Goal: Transaction & Acquisition: Subscribe to service/newsletter

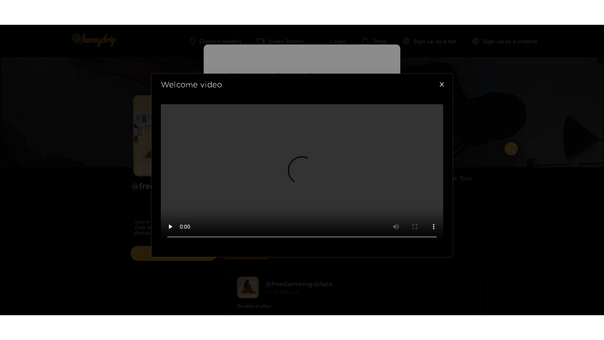
scroll to position [186, 0]
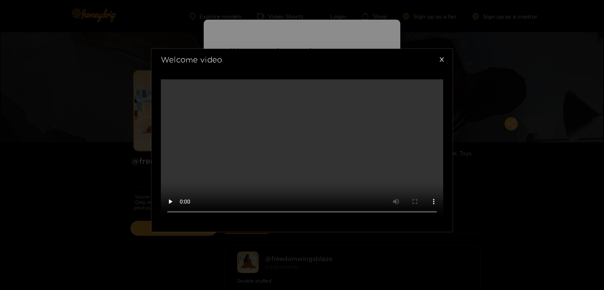
click at [266, 154] on video at bounding box center [302, 149] width 282 height 141
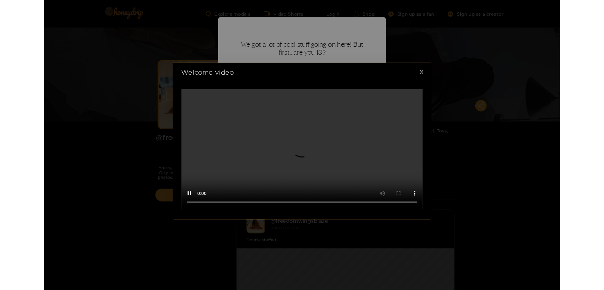
scroll to position [0, 0]
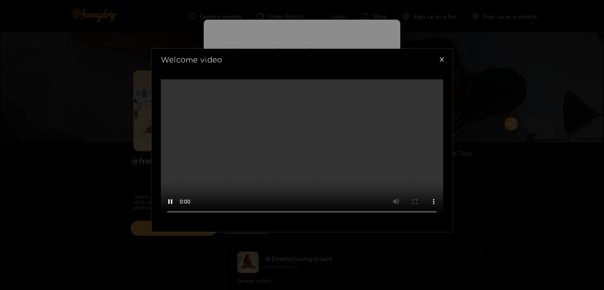
click at [319, 131] on video at bounding box center [302, 149] width 282 height 141
click at [441, 57] on icon "close" at bounding box center [442, 60] width 6 height 6
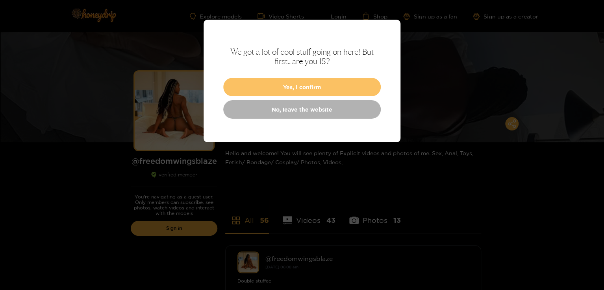
click at [294, 87] on button "Yes, I confirm" at bounding box center [301, 87] width 157 height 18
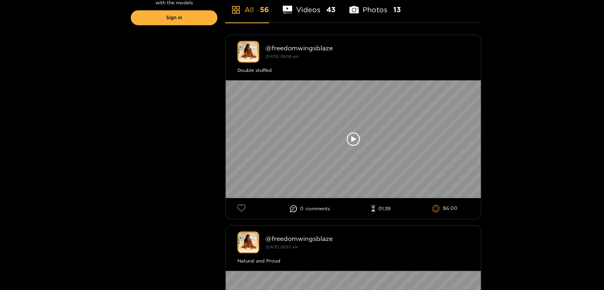
scroll to position [206, 0]
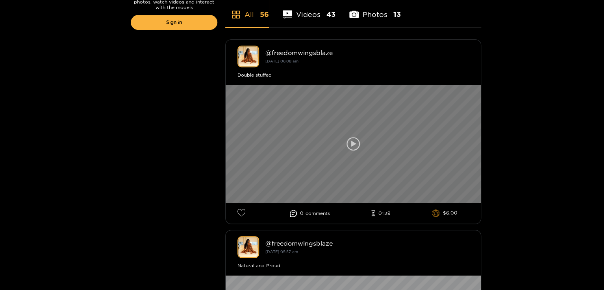
click at [351, 141] on icon at bounding box center [353, 144] width 5 height 6
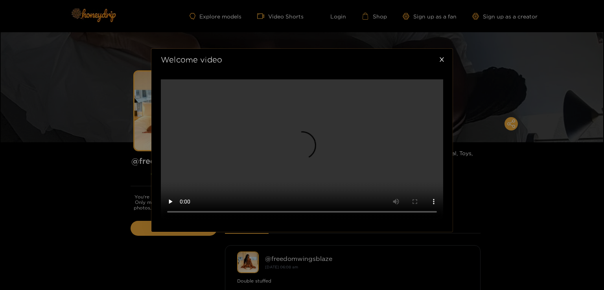
click at [117, 134] on div "Welcome video" at bounding box center [302, 145] width 604 height 290
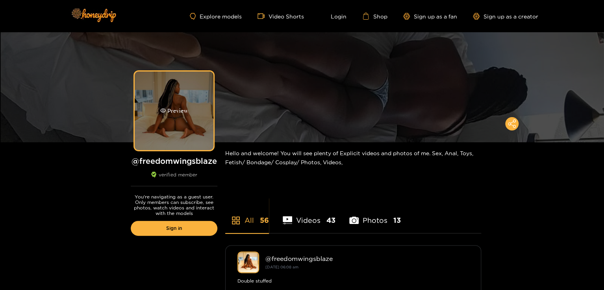
click at [157, 124] on div "Preview" at bounding box center [174, 111] width 79 height 79
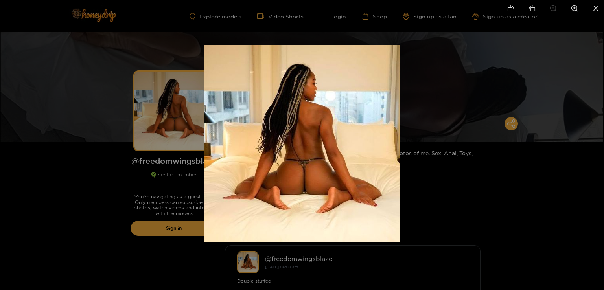
click at [465, 128] on div at bounding box center [302, 145] width 604 height 290
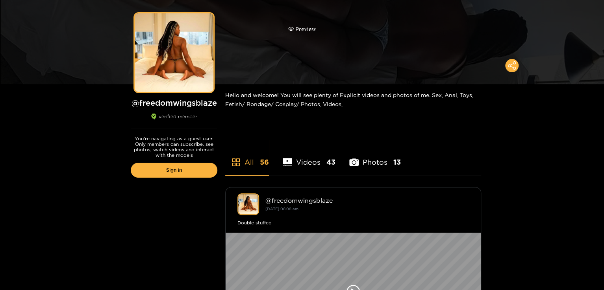
scroll to position [61, 0]
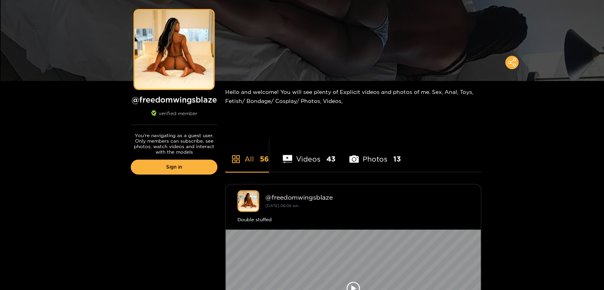
click at [322, 153] on li "Videos 43" at bounding box center [308, 154] width 53 height 35
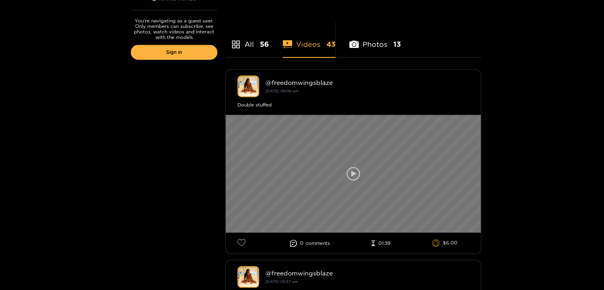
click at [347, 167] on icon at bounding box center [352, 173] width 13 height 13
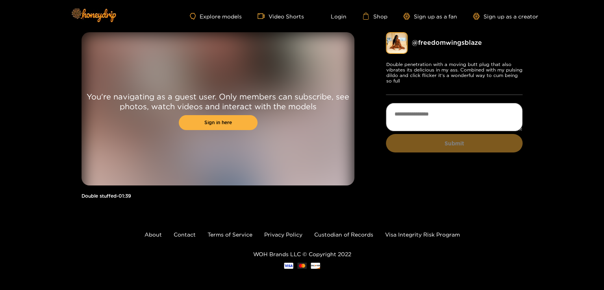
click at [304, 129] on div "You're navigating as a guest user. Only members can subscribe, see photos, watc…" at bounding box center [217, 108] width 273 height 153
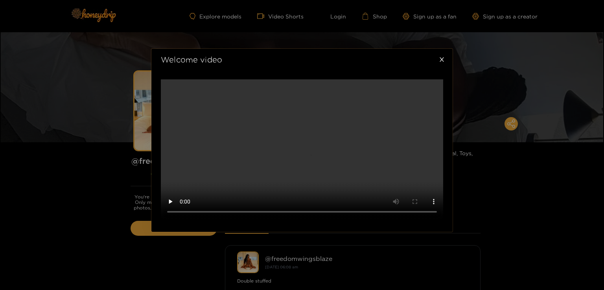
click at [473, 129] on div "Welcome video" at bounding box center [302, 145] width 604 height 290
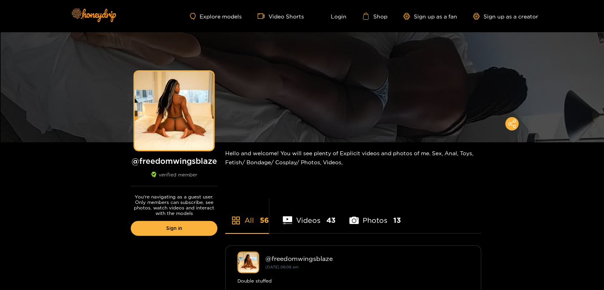
click at [360, 222] on li "Photos 13" at bounding box center [375, 215] width 52 height 35
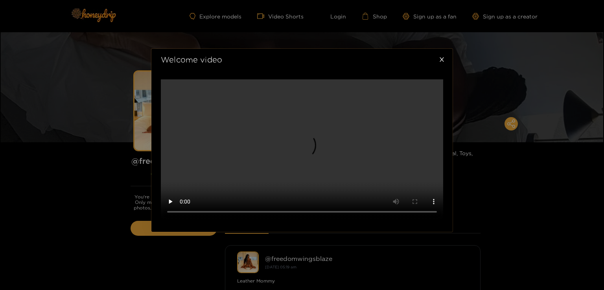
click at [434, 61] on div "Welcome video" at bounding box center [302, 145] width 604 height 290
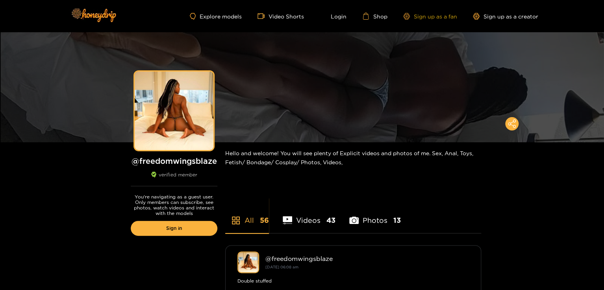
click at [425, 18] on link "Sign up as a fan" at bounding box center [430, 16] width 54 height 7
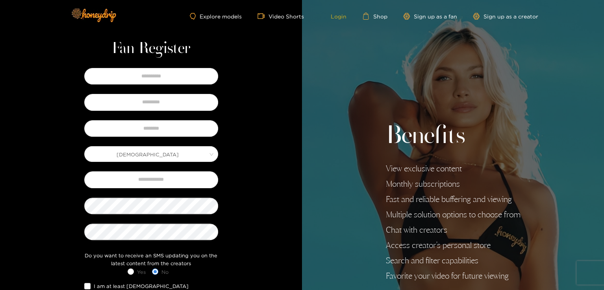
click at [334, 18] on link "Login" at bounding box center [332, 16] width 27 height 7
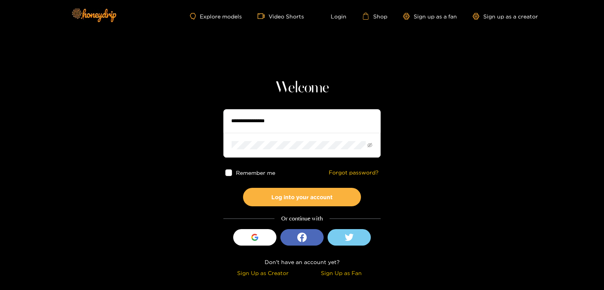
click at [253, 120] on input "text" at bounding box center [301, 121] width 157 height 24
paste input "***"
type input "***"
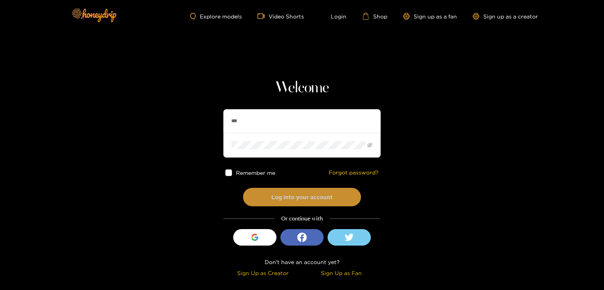
click at [295, 200] on button "Log into your account" at bounding box center [302, 197] width 118 height 18
